Goal: Information Seeking & Learning: Learn about a topic

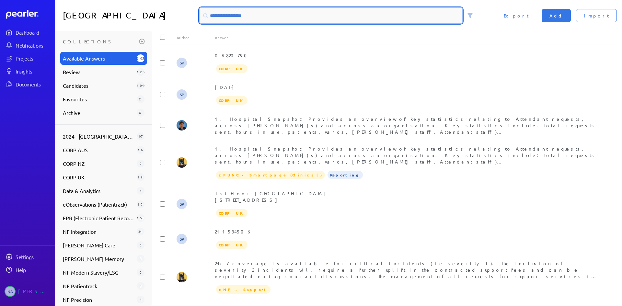
click at [391, 18] on input at bounding box center [331, 16] width 263 height 16
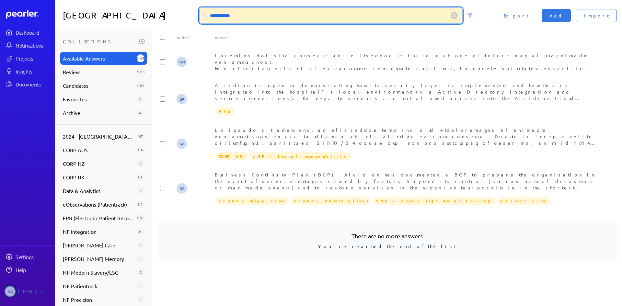
drag, startPoint x: 243, startPoint y: 14, endPoint x: 194, endPoint y: 9, distance: 48.8
click at [194, 9] on div "**********" at bounding box center [338, 15] width 567 height 31
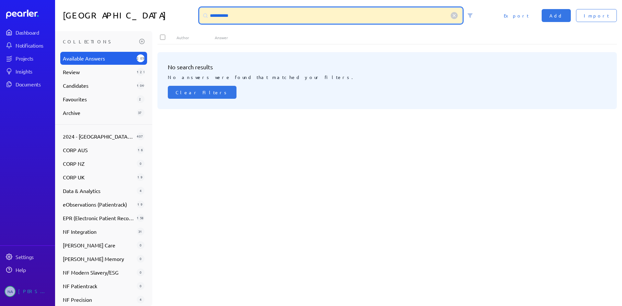
drag, startPoint x: 241, startPoint y: 18, endPoint x: 156, endPoint y: 10, distance: 85.0
click at [156, 10] on div "**********" at bounding box center [338, 15] width 567 height 31
type input "*******"
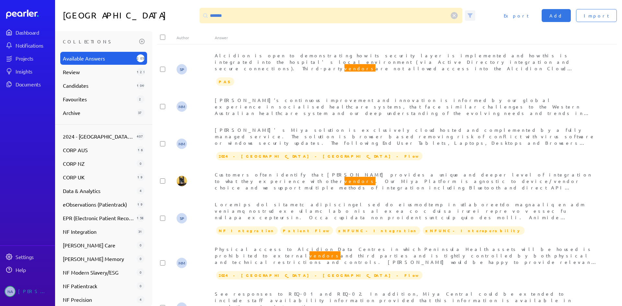
click at [471, 12] on span at bounding box center [470, 15] width 10 height 10
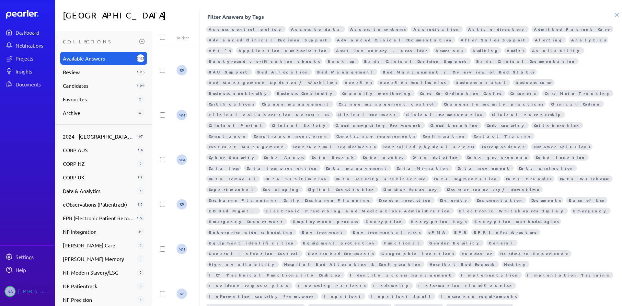
scroll to position [65, 0]
click at [619, 14] on icon at bounding box center [617, 14] width 3 height 3
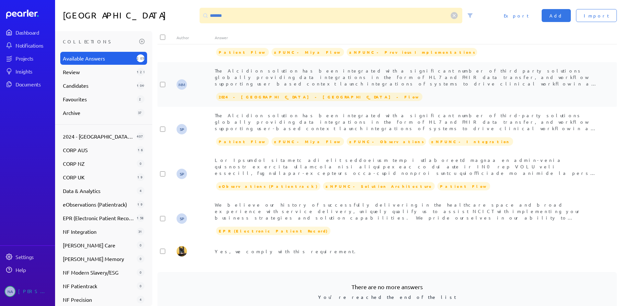
scroll to position [314, 0]
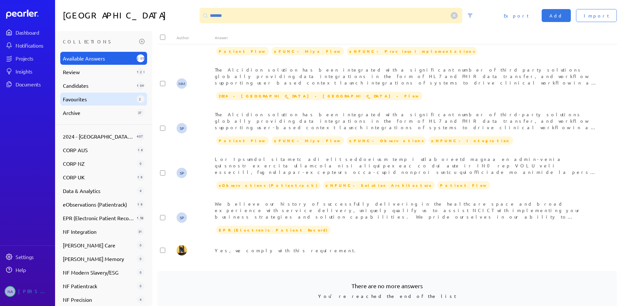
click at [104, 100] on span "Favourites" at bounding box center [98, 99] width 71 height 8
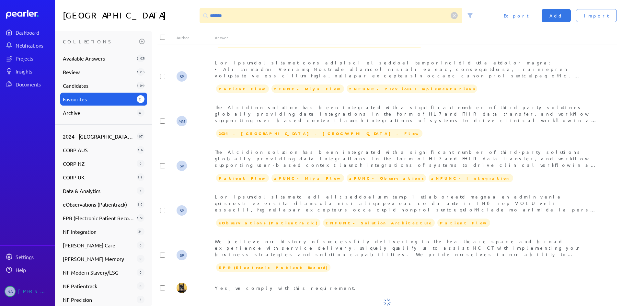
scroll to position [0, 0]
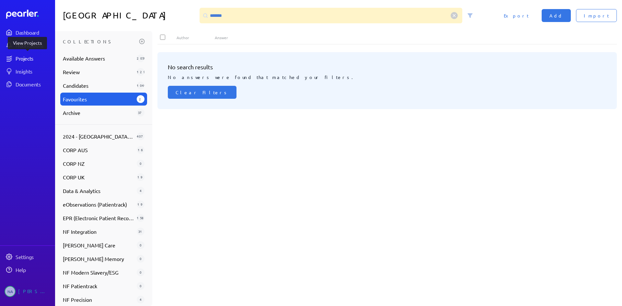
click at [21, 61] on div "Projects" at bounding box center [34, 58] width 36 height 6
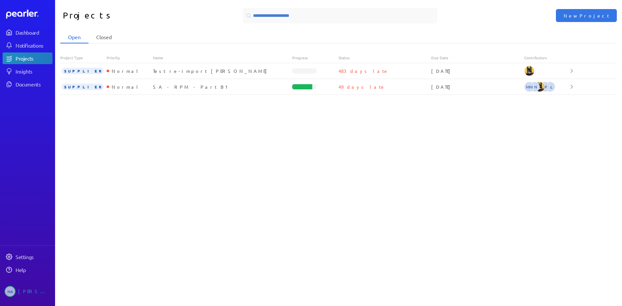
click at [109, 36] on li "Closed" at bounding box center [104, 37] width 31 height 12
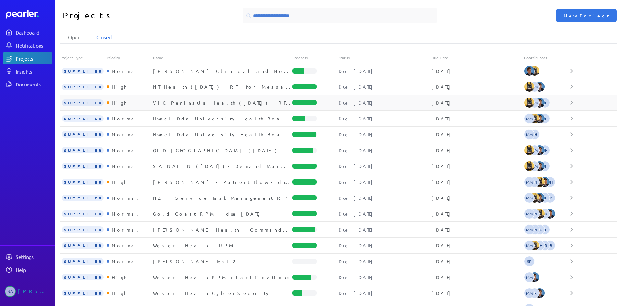
click at [358, 101] on p "Due [DATE]" at bounding box center [357, 103] width 37 height 6
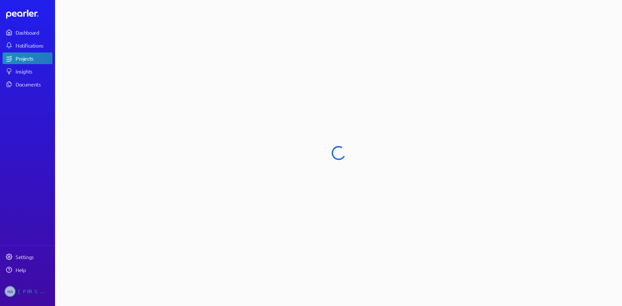
select select "****"
select select "**********"
select select "***"
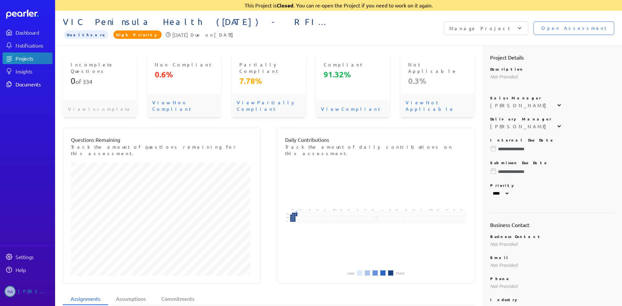
click at [19, 85] on div "Documents" at bounding box center [34, 84] width 36 height 6
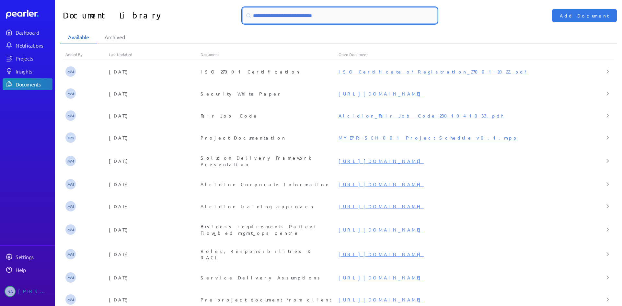
click at [275, 14] on input at bounding box center [340, 16] width 195 height 16
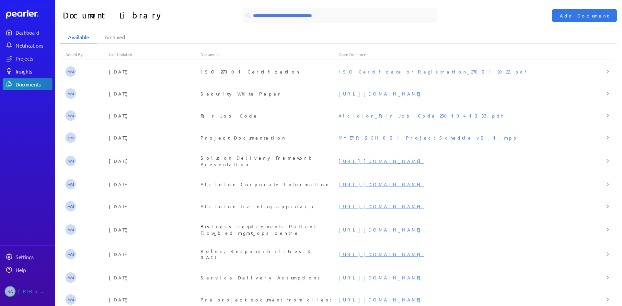
click at [23, 70] on div "Insights" at bounding box center [34, 71] width 36 height 6
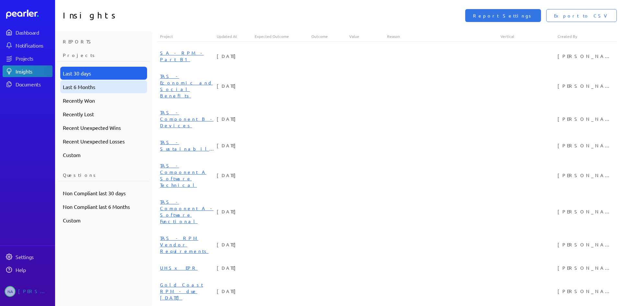
click at [99, 89] on div "Last 6 Months" at bounding box center [103, 86] width 87 height 13
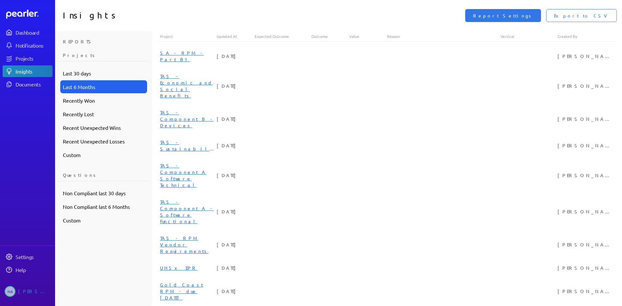
click at [105, 90] on div "Last 6 Months" at bounding box center [103, 86] width 87 height 13
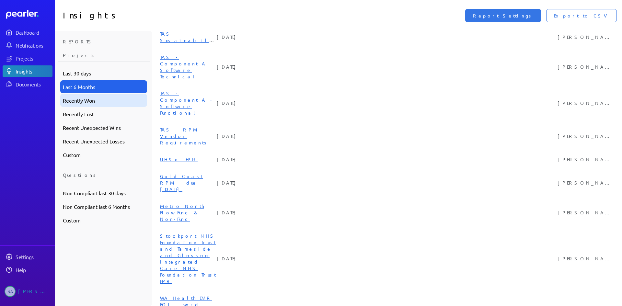
scroll to position [97, 0]
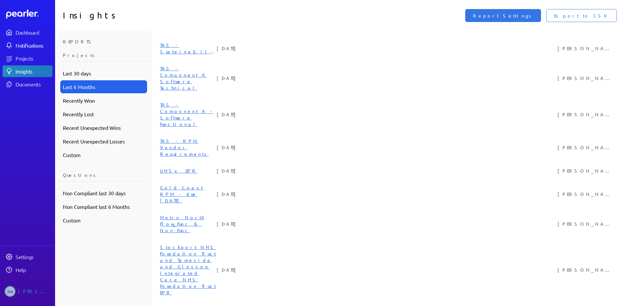
click at [30, 47] on div "Notifications" at bounding box center [34, 45] width 36 height 6
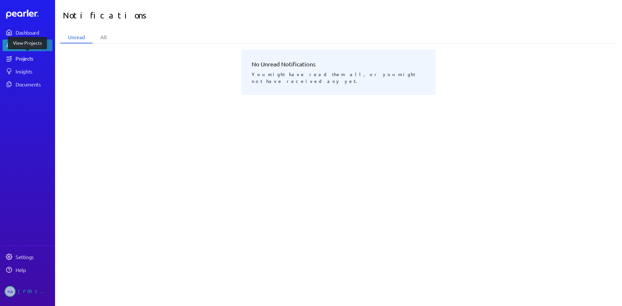
click at [32, 58] on div "Projects" at bounding box center [34, 58] width 36 height 6
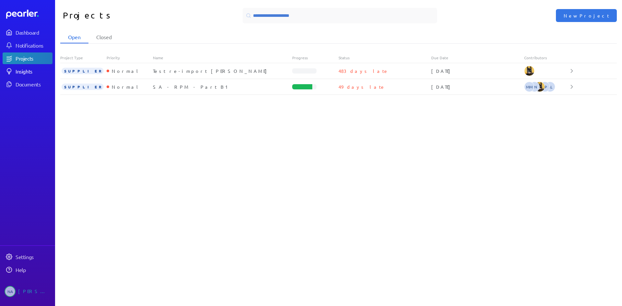
click at [35, 68] on link "Insights" at bounding box center [28, 71] width 50 height 12
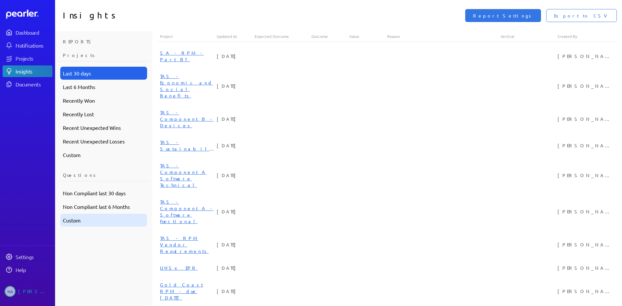
click at [111, 220] on div "Custom" at bounding box center [103, 220] width 87 height 13
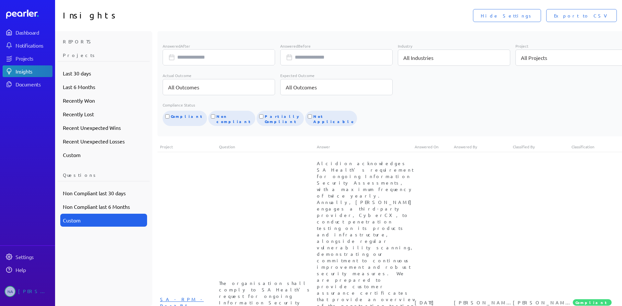
click at [411, 61] on p "All Industries" at bounding box center [454, 58] width 112 height 16
click at [516, 60] on p "All Projects" at bounding box center [572, 58] width 112 height 16
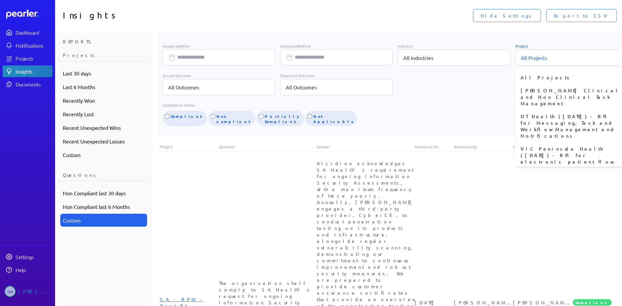
click at [516, 60] on p "All Projects" at bounding box center [572, 58] width 112 height 16
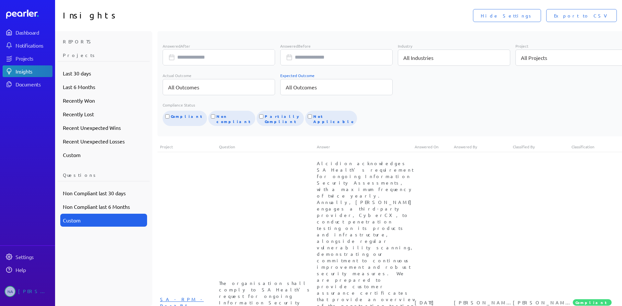
click at [311, 87] on p "All Outcomes" at bounding box center [336, 87] width 112 height 16
click at [301, 105] on li "All Outcomes" at bounding box center [336, 107] width 112 height 13
click at [232, 91] on p "All Outcomes" at bounding box center [219, 87] width 112 height 16
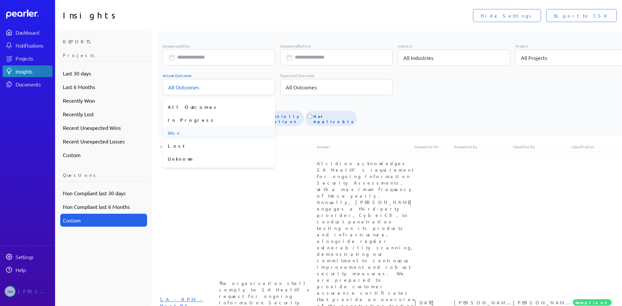
click at [195, 133] on li "Won" at bounding box center [219, 132] width 112 height 13
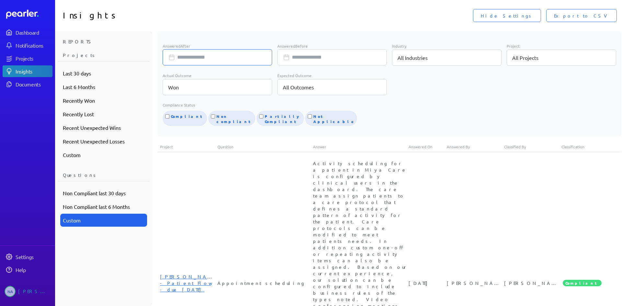
click at [220, 61] on input "Answered After" at bounding box center [218, 57] width 110 height 16
click at [171, 82] on icon "Move backward to switch to the previous month." at bounding box center [171, 82] width 8 height 8
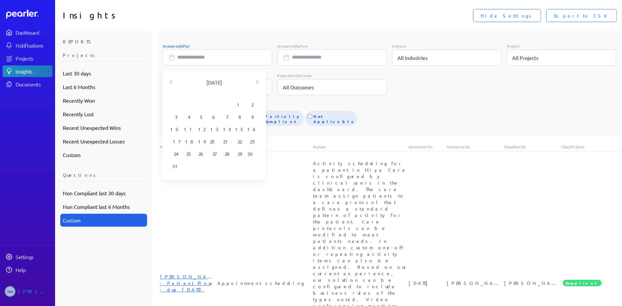
click at [171, 82] on icon "Move backward to switch to the previous month." at bounding box center [171, 82] width 8 height 8
click at [172, 82] on icon "Move backward to switch to the previous month." at bounding box center [171, 82] width 8 height 8
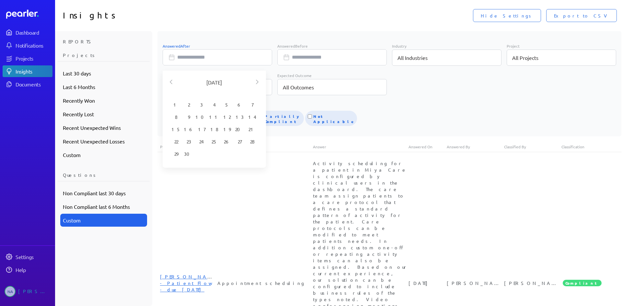
click at [172, 82] on icon "Move backward to switch to the previous month." at bounding box center [171, 82] width 8 height 8
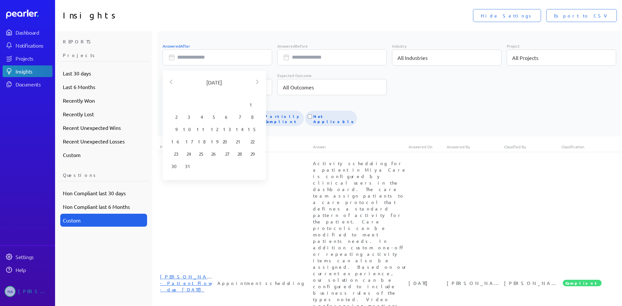
click at [172, 82] on icon "Move backward to switch to the previous month." at bounding box center [171, 82] width 8 height 8
click at [212, 105] on td "1" at bounding box center [214, 105] width 13 height 12
type input "**********"
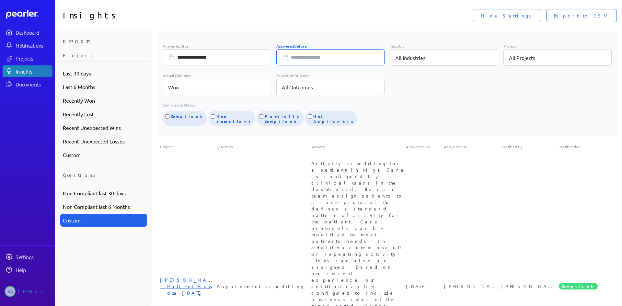
click at [327, 55] on input "Answered Before" at bounding box center [331, 57] width 109 height 16
click at [327, 105] on td "1" at bounding box center [328, 105] width 13 height 12
type input "**********"
click at [438, 57] on p "All Industries" at bounding box center [444, 58] width 109 height 16
click at [420, 89] on li "Healthcare" at bounding box center [444, 90] width 109 height 13
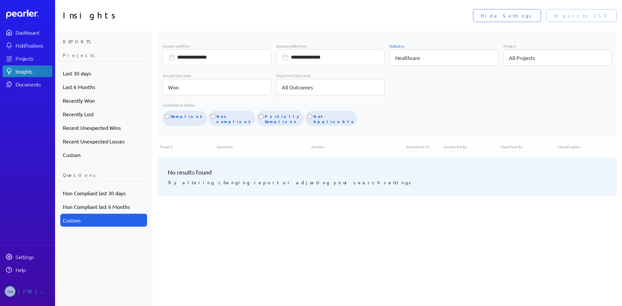
click at [415, 59] on p "Healthcare" at bounding box center [444, 58] width 109 height 16
click at [413, 74] on li "All Industries" at bounding box center [444, 77] width 109 height 13
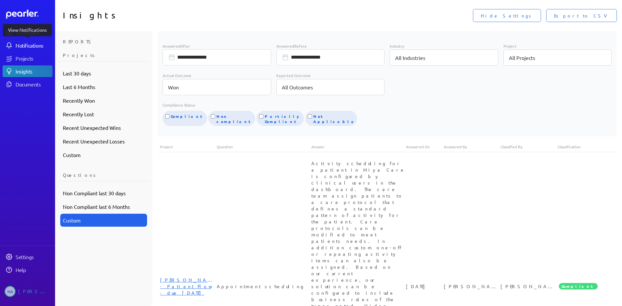
click at [32, 41] on link "Notifications" at bounding box center [28, 46] width 50 height 12
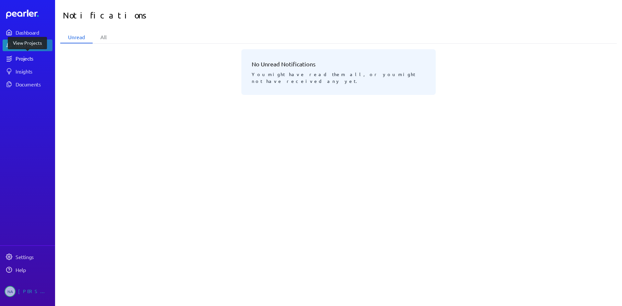
click at [29, 59] on div "Projects" at bounding box center [34, 58] width 36 height 6
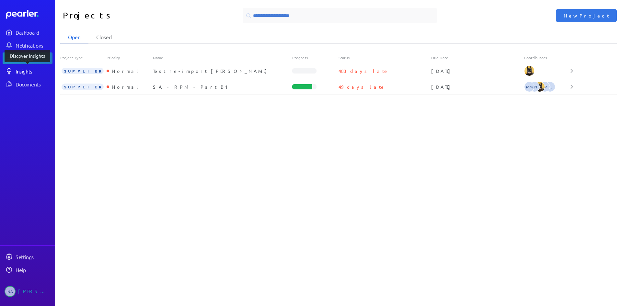
click at [30, 70] on div "Insights" at bounding box center [34, 71] width 36 height 6
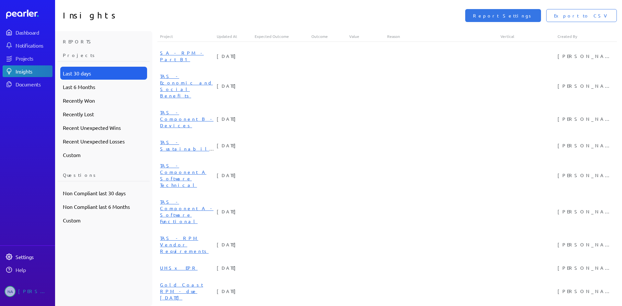
click at [31, 257] on div "Settings" at bounding box center [34, 257] width 36 height 6
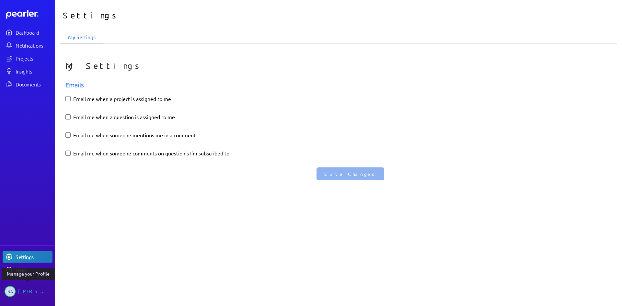
click at [32, 291] on div "[PERSON_NAME]" at bounding box center [34, 291] width 32 height 11
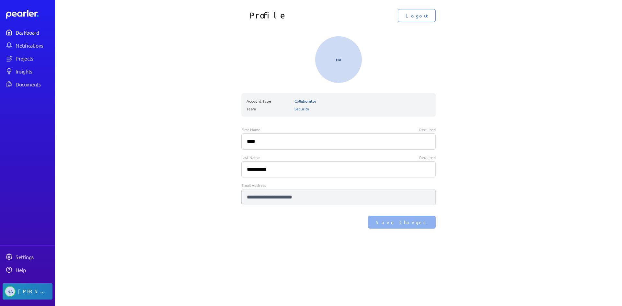
click at [33, 33] on div "Dashboard" at bounding box center [34, 32] width 36 height 6
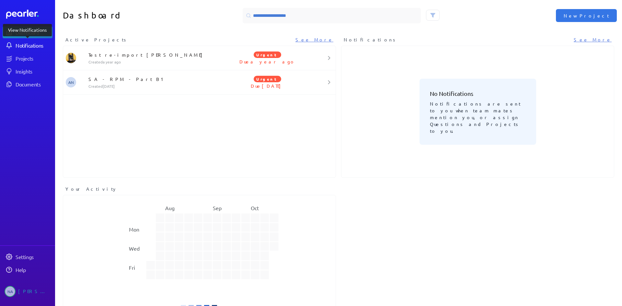
click at [32, 46] on div "Notifications" at bounding box center [34, 45] width 36 height 6
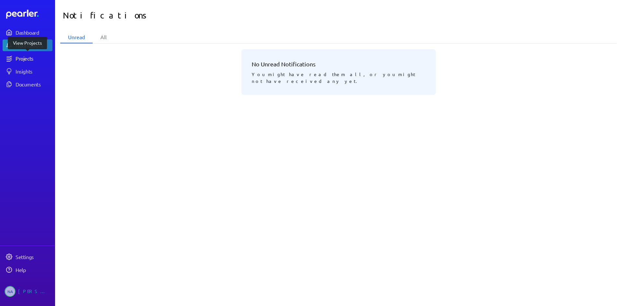
click at [31, 54] on link "Projects" at bounding box center [28, 59] width 50 height 12
